Goal: Check status: Verify the current state of an ongoing process or item

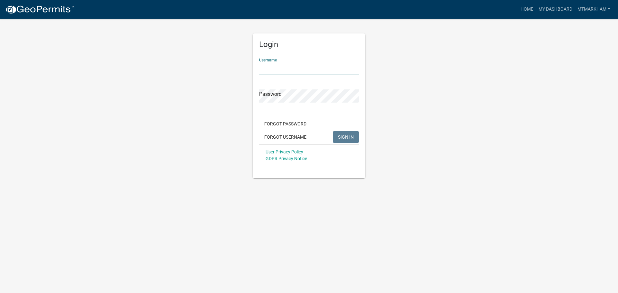
click at [278, 71] on input "Username" at bounding box center [309, 68] width 100 height 13
paste input "mtmarkham"
type input "mtmarkham"
click at [347, 135] on span "SIGN IN" at bounding box center [346, 136] width 16 height 5
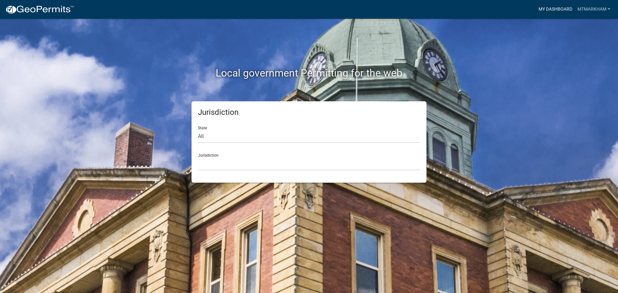
click at [564, 6] on link "My Dashboard" at bounding box center [555, 9] width 39 height 12
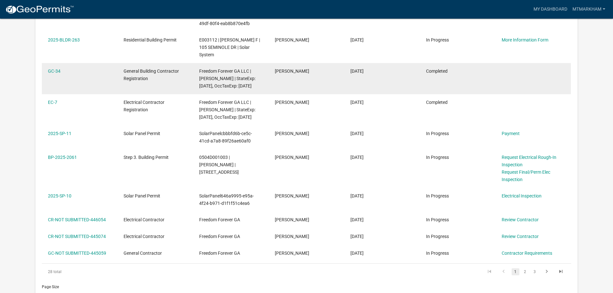
scroll to position [53, 0]
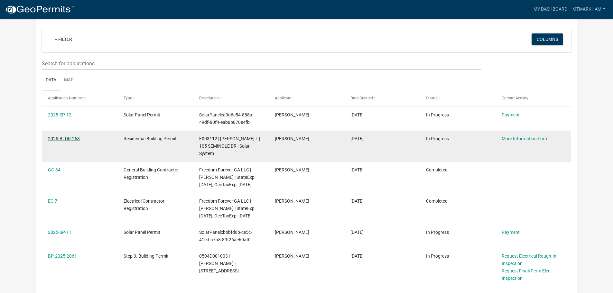
click at [68, 140] on link "2025-BLDR-263" at bounding box center [64, 138] width 32 height 5
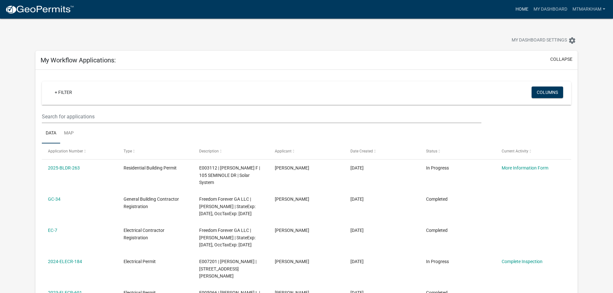
click at [521, 9] on link "Home" at bounding box center [522, 9] width 18 height 12
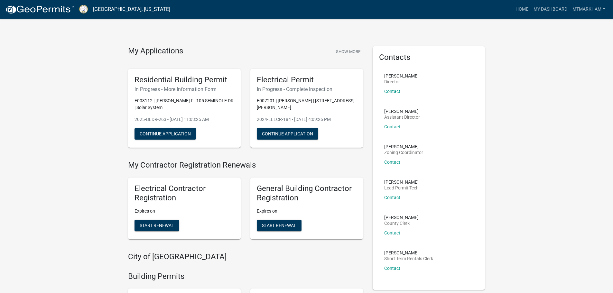
click at [163, 97] on div "Residential Building Permit In Progress - More Information Form E003112 | [PERS…" at bounding box center [184, 108] width 113 height 79
click at [553, 6] on link "My Dashboard" at bounding box center [550, 9] width 39 height 12
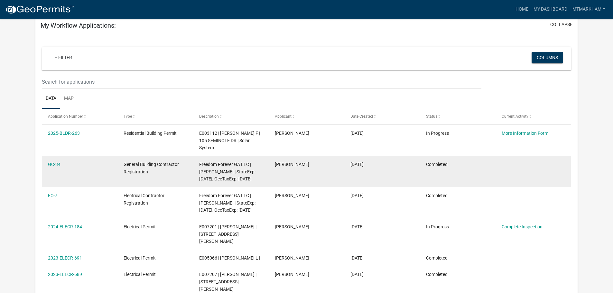
scroll to position [32, 0]
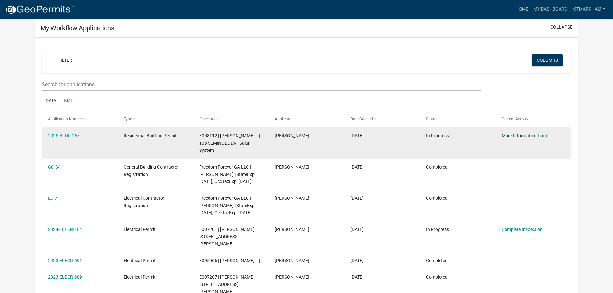
click at [519, 134] on link "More Information Form" at bounding box center [524, 135] width 47 height 5
